Goal: Information Seeking & Learning: Find specific fact

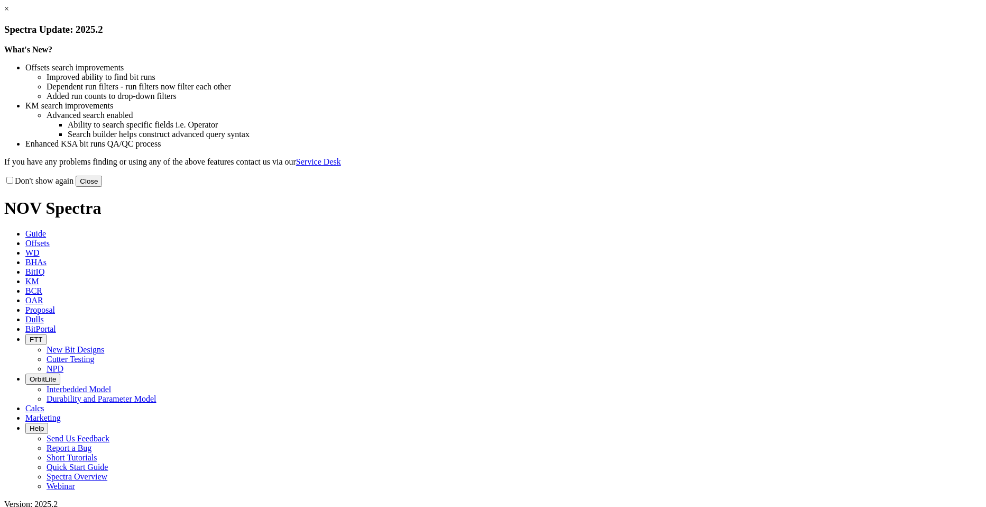
click at [710, 187] on div "Don't show again Close" at bounding box center [493, 181] width 978 height 12
click at [102, 187] on button "Close" at bounding box center [89, 181] width 26 height 11
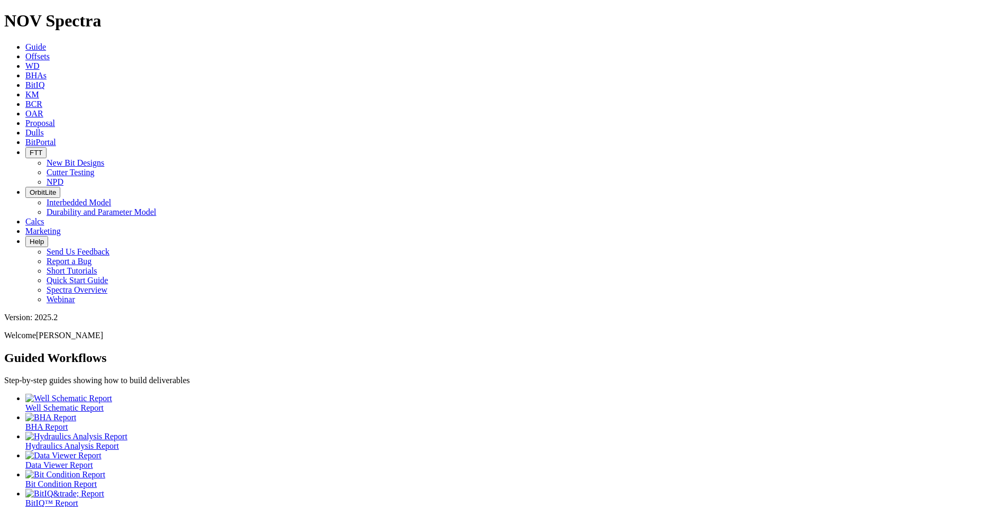
drag, startPoint x: 160, startPoint y: 5, endPoint x: 161, endPoint y: 14, distance: 8.5
click at [25, 52] on icon at bounding box center [25, 56] width 0 height 9
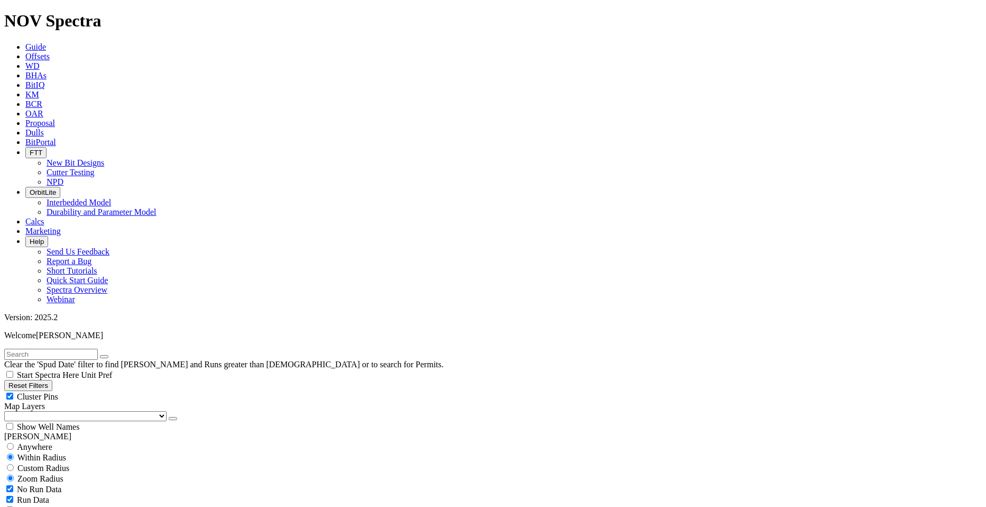
click at [98, 348] on input "text" at bounding box center [51, 353] width 94 height 11
type input "[PERSON_NAME] Family"
click at [113, 391] on div "Cluster Pins" at bounding box center [493, 396] width 978 height 11
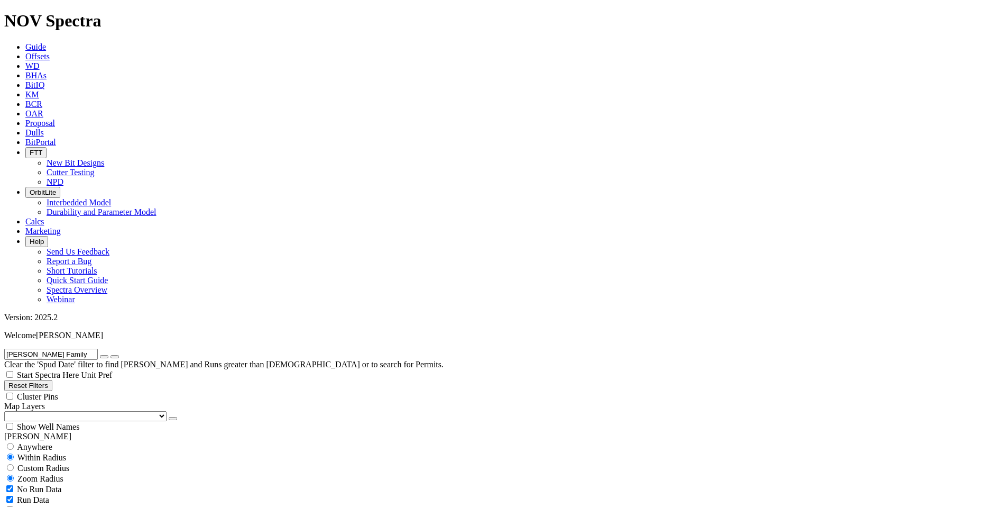
checkbox input "false"
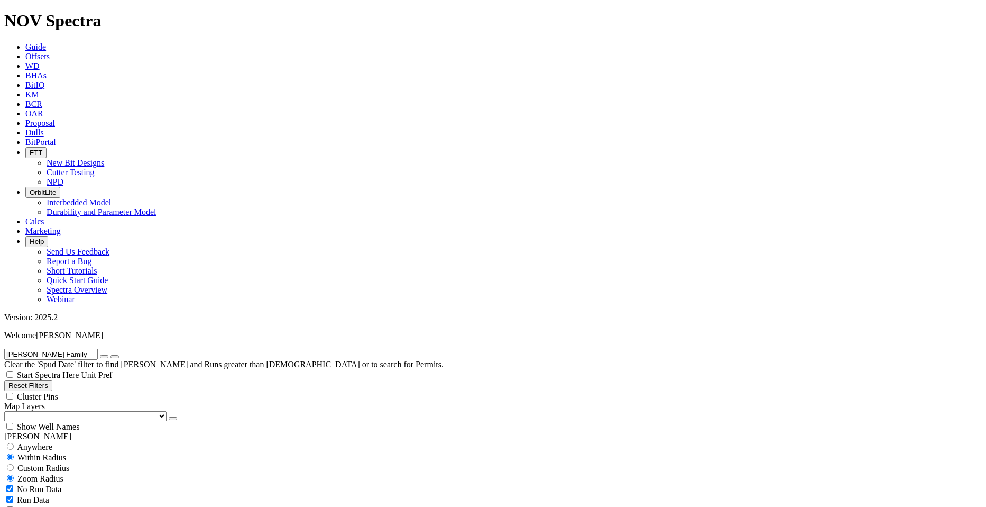
click at [104, 356] on icon "button" at bounding box center [104, 356] width 0 height 0
click at [46, 348] on input "text" at bounding box center [51, 353] width 94 height 11
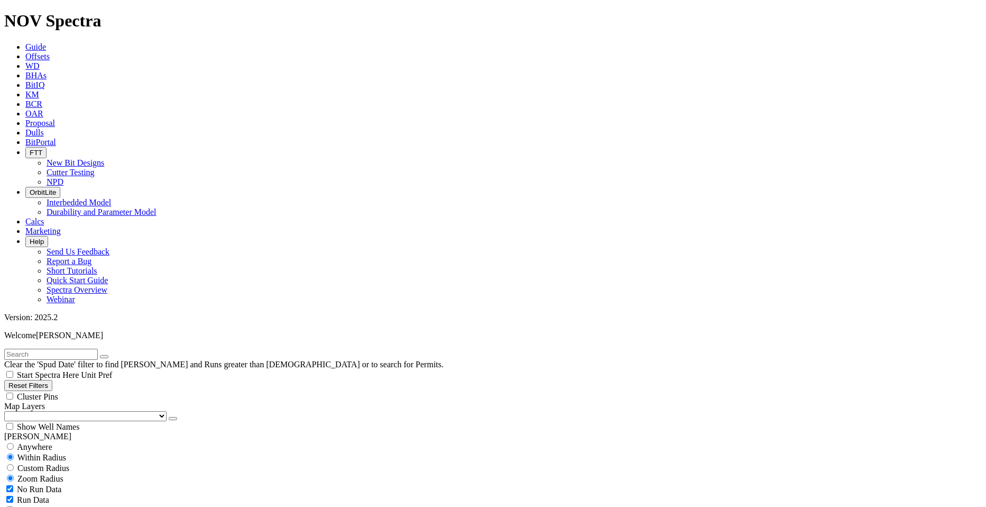
click at [78, 348] on input "text" at bounding box center [51, 353] width 94 height 11
type input "[PERSON_NAME]"
